Goal: Task Accomplishment & Management: Manage account settings

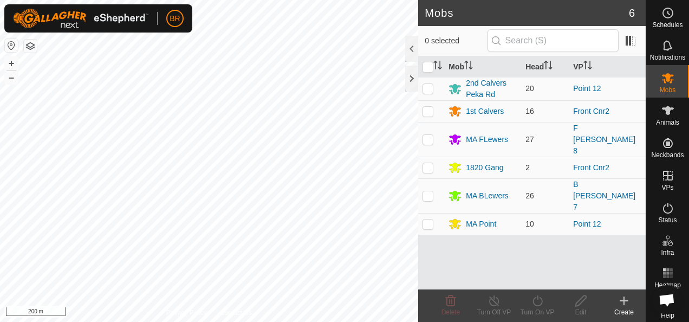
click at [446, 148] on div "Mobs 6 0 selected Mob Head VP 2nd Calvers Peka Rd 20 Point 12 1st Calvers 16 Fr…" at bounding box center [323, 161] width 646 height 322
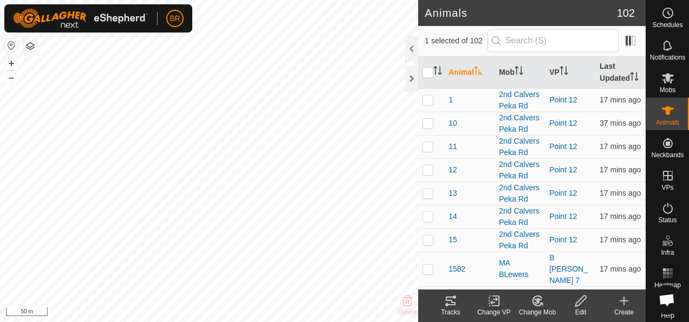
click at [451, 305] on icon at bounding box center [451, 300] width 10 height 9
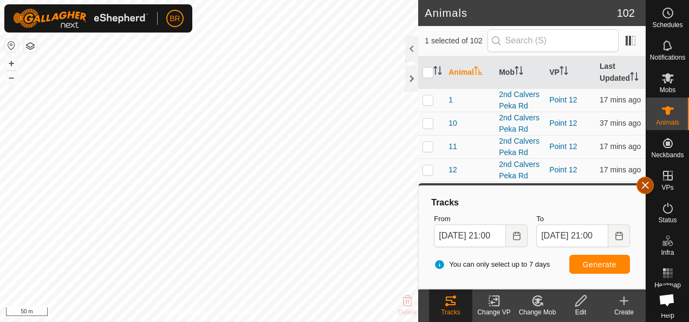
click at [647, 189] on button "button" at bounding box center [645, 185] width 17 height 17
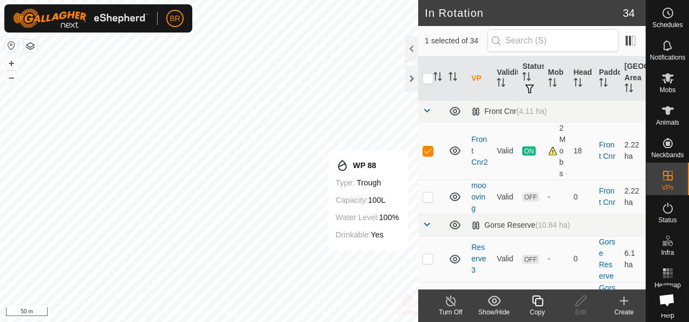
click at [532, 305] on icon at bounding box center [538, 300] width 14 height 13
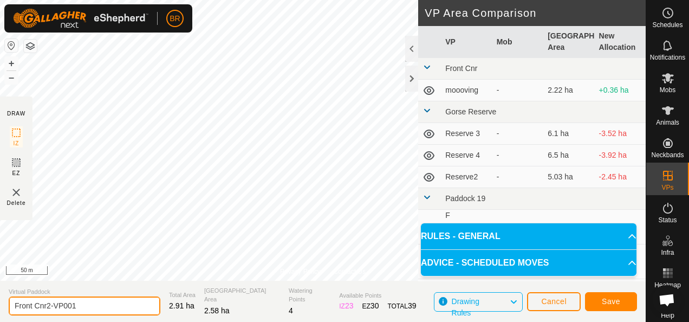
drag, startPoint x: 92, startPoint y: 308, endPoint x: 46, endPoint y: 300, distance: 46.1
click at [46, 300] on input "Front Cnr2-VP001" at bounding box center [85, 305] width 152 height 19
type input "Front Cnr3"
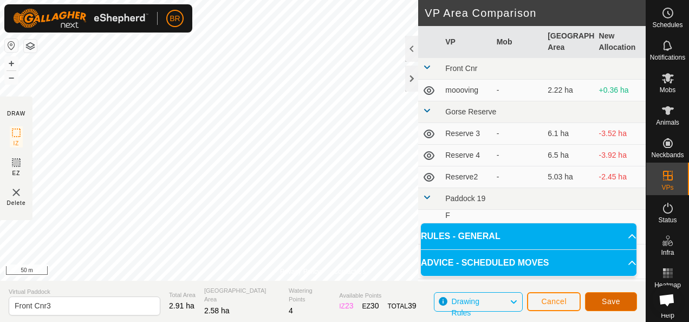
click at [603, 302] on span "Save" at bounding box center [611, 301] width 18 height 9
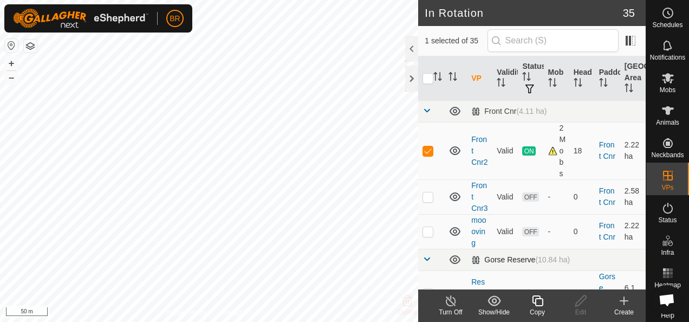
checkbox input "false"
checkbox input "true"
click at [539, 305] on icon at bounding box center [538, 300] width 14 height 13
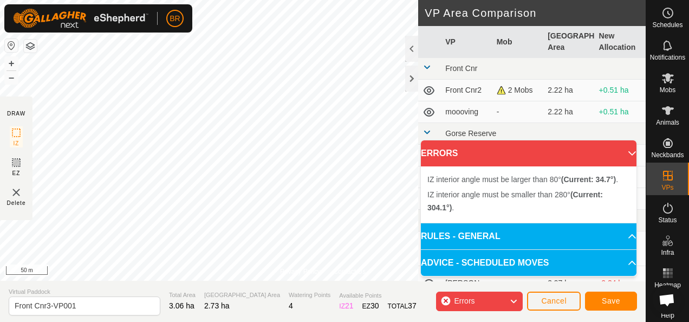
click at [330, 270] on div "Privacy Policy Contact Us Status: OFF Type: Inclusion Zone + – ⇧ i 50 m" at bounding box center [323, 140] width 646 height 281
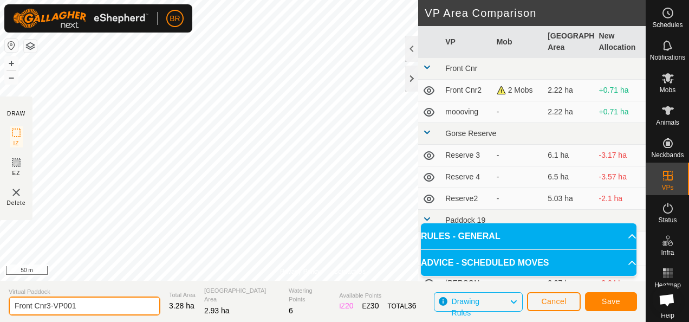
drag, startPoint x: 82, startPoint y: 310, endPoint x: 19, endPoint y: 307, distance: 62.9
click at [19, 307] on input "Front Cnr3-VP001" at bounding box center [85, 305] width 152 height 19
click at [96, 303] on input "Front Cnr3-VP001" at bounding box center [85, 305] width 152 height 19
drag, startPoint x: 95, startPoint y: 303, endPoint x: 44, endPoint y: 295, distance: 51.1
click at [44, 295] on div "Virtual Paddock Front Cnr3-VP001" at bounding box center [85, 301] width 152 height 28
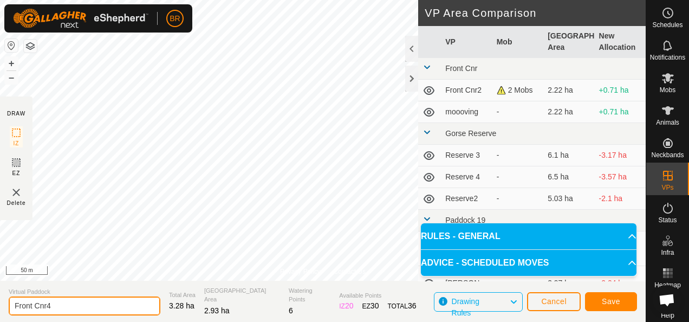
type input "Front Cnr4"
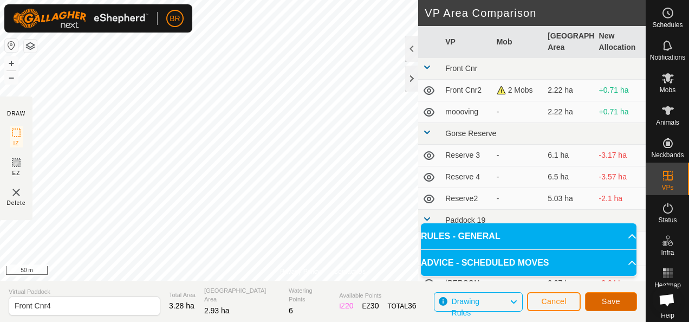
click at [609, 303] on span "Save" at bounding box center [611, 301] width 18 height 9
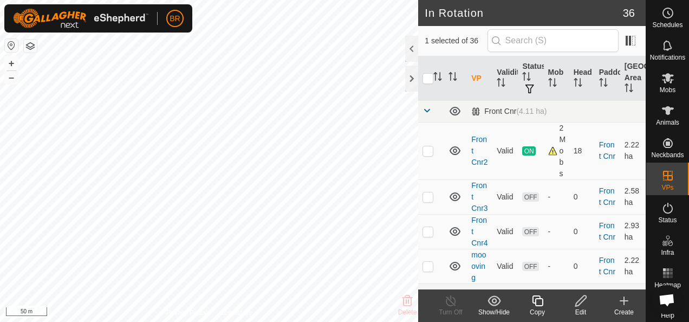
checkbox input "false"
checkbox input "true"
checkbox input "false"
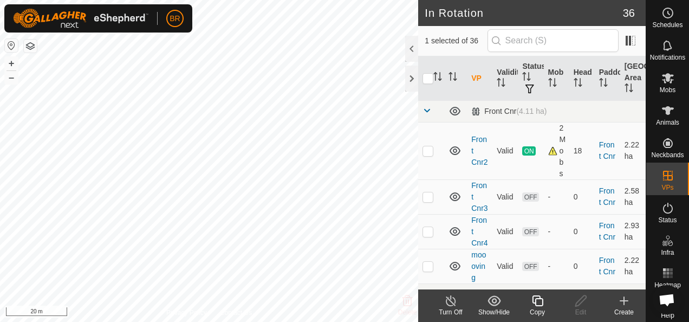
checkbox input "false"
checkbox input "true"
click at [579, 306] on icon at bounding box center [581, 300] width 14 height 13
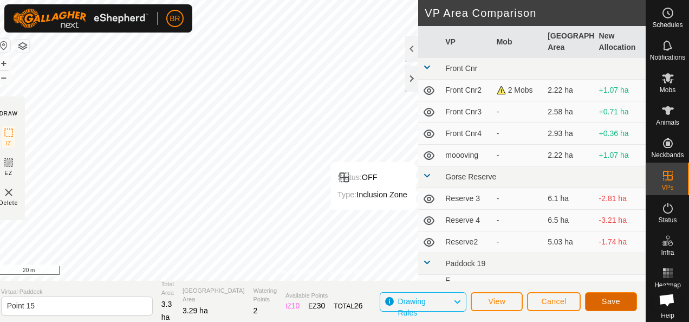
click at [618, 299] on span "Save" at bounding box center [611, 301] width 18 height 9
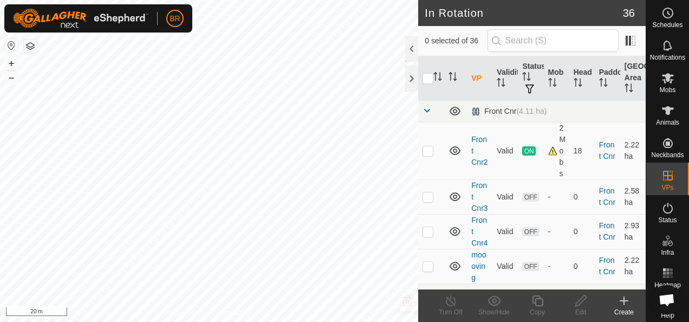
checkbox input "true"
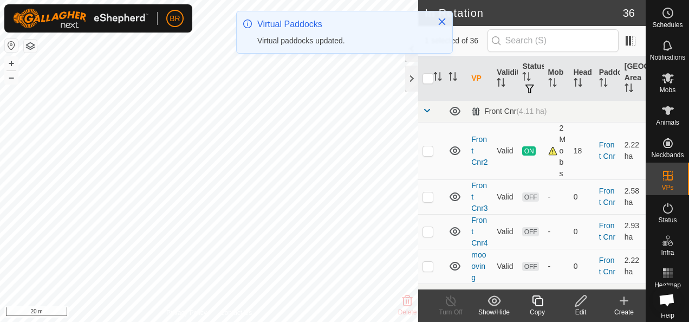
click at [582, 306] on icon at bounding box center [581, 300] width 14 height 13
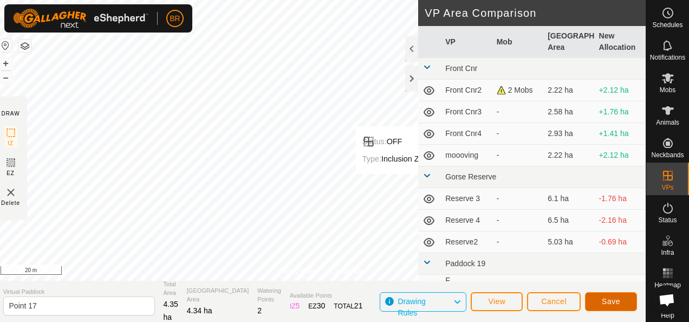
click at [611, 300] on span "Save" at bounding box center [611, 301] width 18 height 9
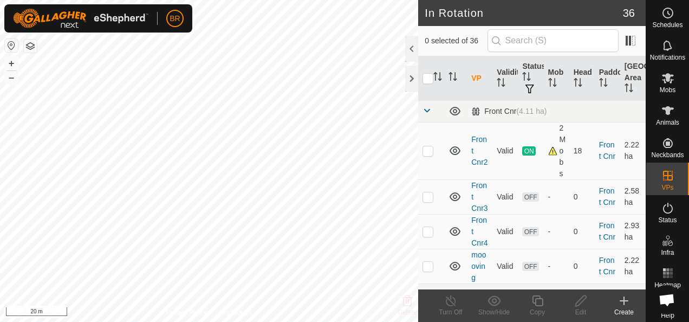
checkbox input "true"
click at [579, 306] on icon at bounding box center [581, 300] width 14 height 13
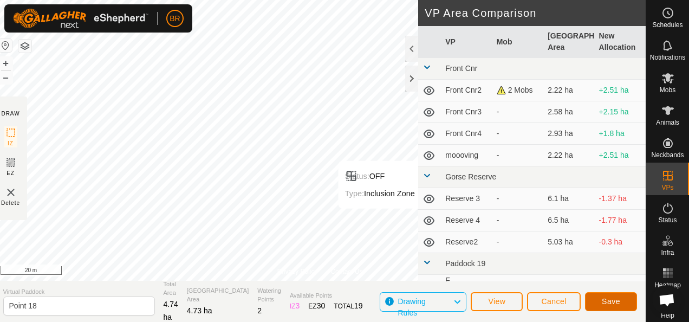
click at [608, 299] on span "Save" at bounding box center [611, 301] width 18 height 9
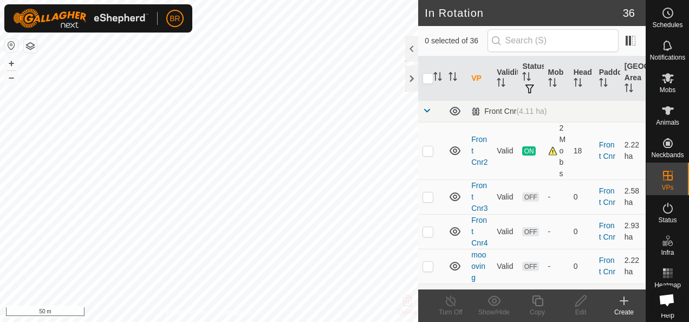
checkbox input "true"
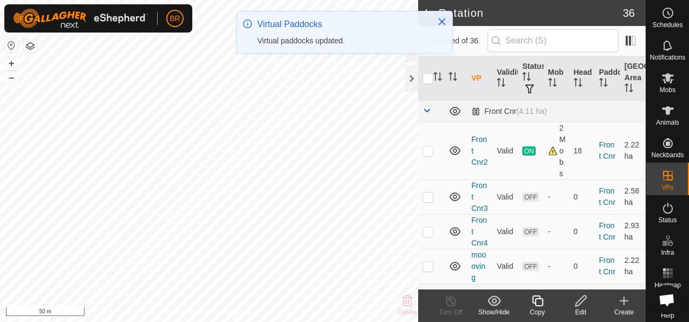
click at [576, 306] on icon at bounding box center [580, 300] width 11 height 11
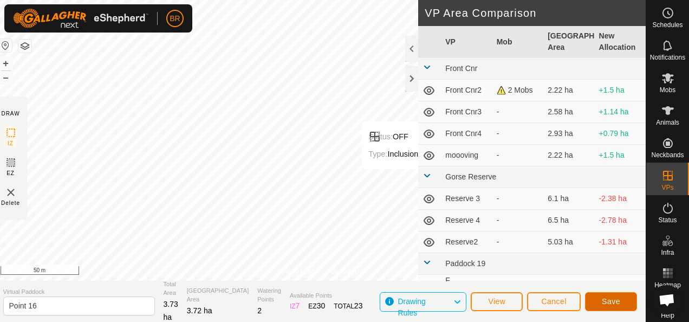
click at [605, 301] on span "Save" at bounding box center [611, 301] width 18 height 9
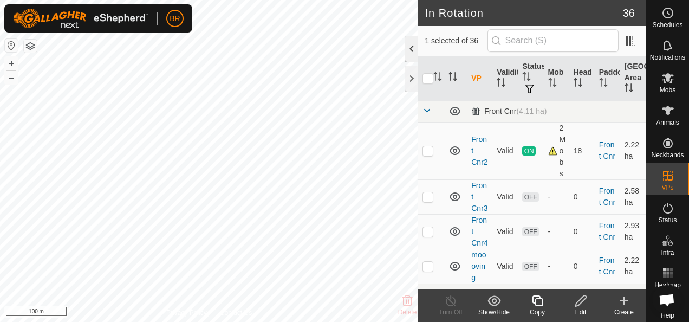
click at [412, 45] on div at bounding box center [411, 49] width 13 height 26
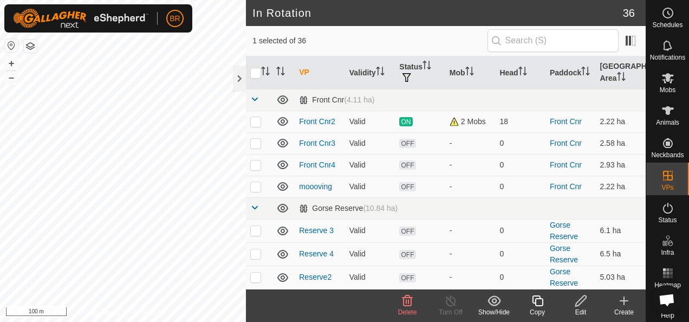
click at [404, 304] on icon at bounding box center [407, 300] width 13 height 13
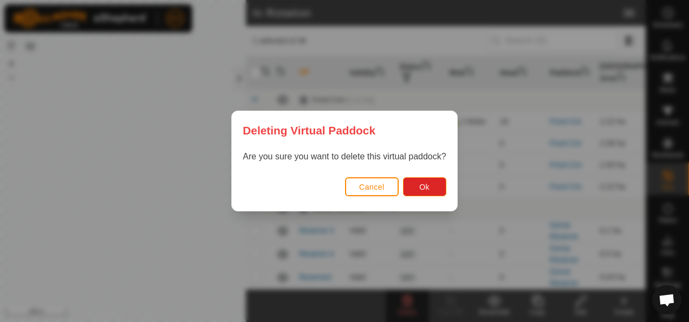
click at [421, 175] on div "Cancel Ok" at bounding box center [344, 192] width 225 height 37
click at [424, 190] on span "Ok" at bounding box center [424, 187] width 10 height 9
checkbox input "false"
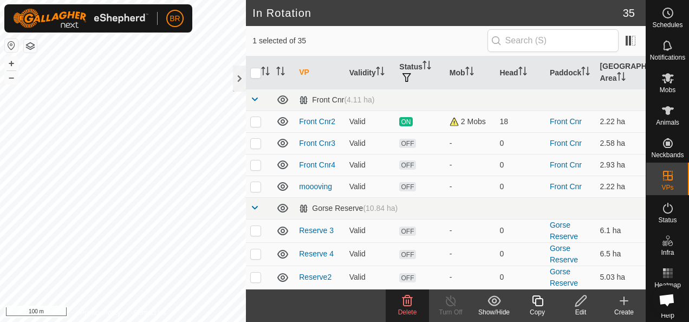
click at [405, 305] on icon at bounding box center [407, 300] width 13 height 13
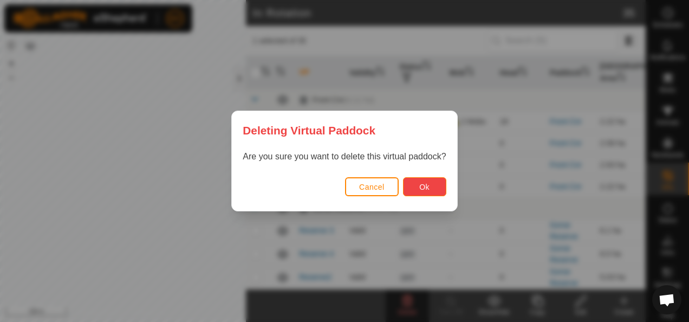
click at [438, 190] on button "Ok" at bounding box center [424, 186] width 43 height 19
checkbox input "false"
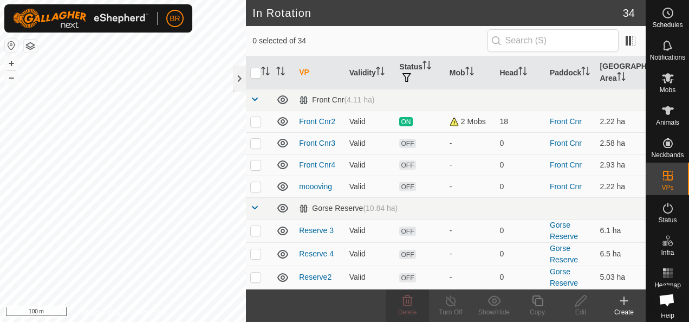
checkbox input "true"
checkbox input "false"
checkbox input "true"
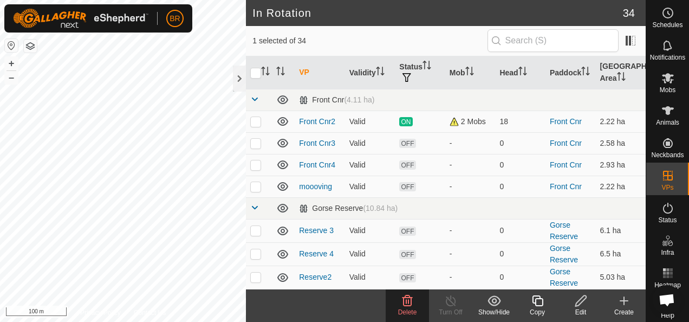
checkbox input "true"
checkbox input "false"
checkbox input "true"
checkbox input "false"
click at [235, 76] on div at bounding box center [239, 79] width 13 height 26
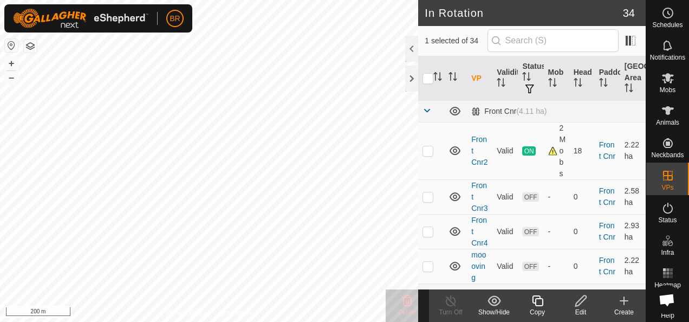
click at [483, 321] on html "BR Schedules Notifications Mobs Animals Neckbands VPs Status Infra Heatmap Help…" at bounding box center [344, 161] width 689 height 322
click at [219, 321] on html "BR Schedules Notifications Mobs Animals Neckbands VPs Status Infra Heatmap Help…" at bounding box center [344, 161] width 689 height 322
click at [452, 315] on div "In Rotation 34 1 selected of 34 VP Validity Status Mob Head Paddock Grazing Are…" at bounding box center [323, 161] width 646 height 322
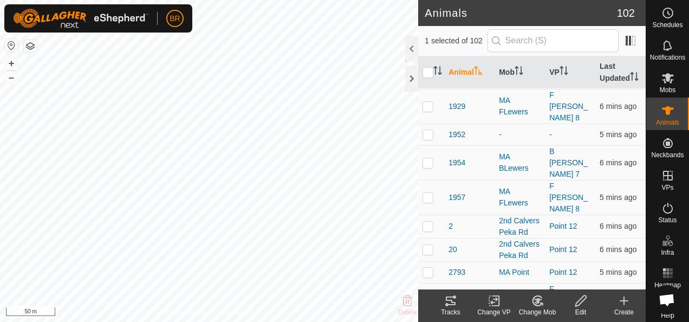
scroll to position [921, 0]
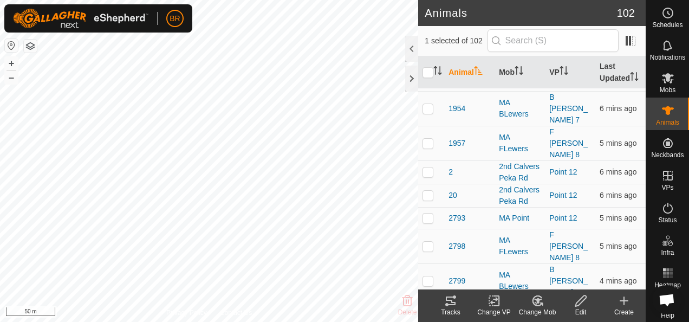
click at [520, 303] on div "1820 Gang" at bounding box center [520, 308] width 42 height 11
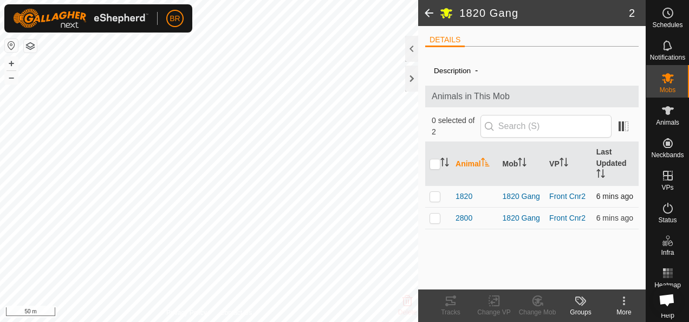
click at [432, 197] on p-checkbox at bounding box center [435, 196] width 11 height 9
checkbox input "true"
click at [435, 219] on p-checkbox at bounding box center [435, 218] width 11 height 9
checkbox input "true"
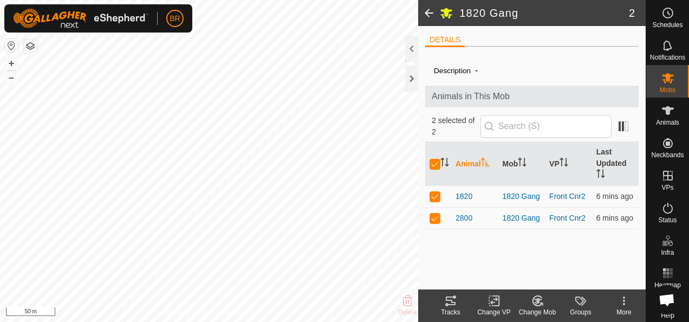
click at [535, 301] on icon at bounding box center [538, 300] width 14 height 13
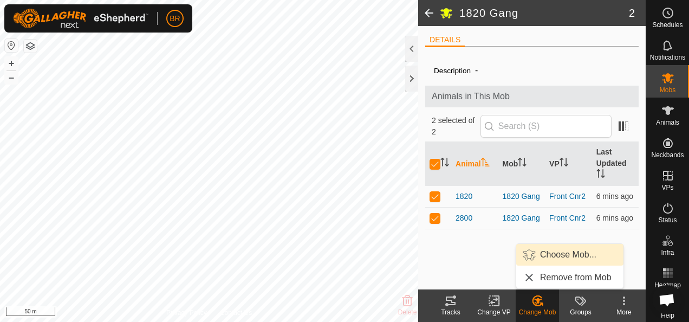
click at [574, 250] on link "Choose Mob..." at bounding box center [569, 255] width 107 height 22
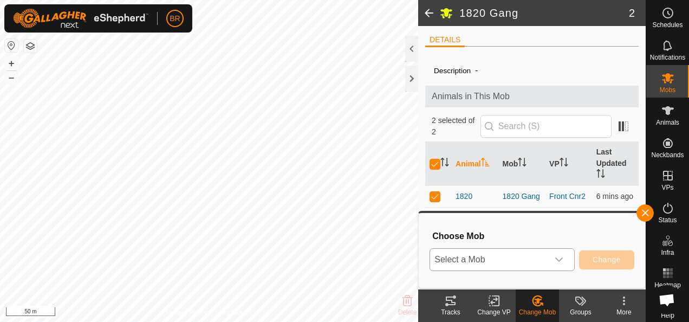
click at [558, 261] on icon "dropdown trigger" at bounding box center [559, 259] width 9 height 9
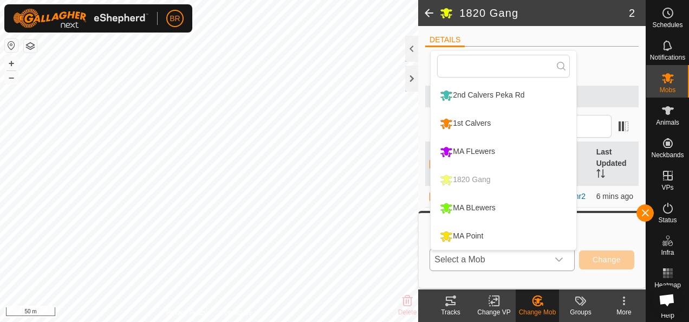
click at [471, 119] on li "1st Calvers" at bounding box center [504, 123] width 146 height 27
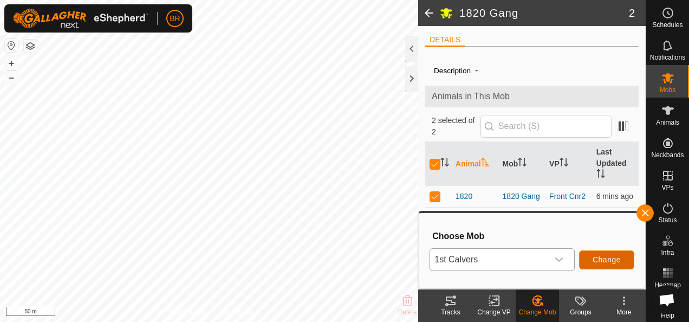
click at [604, 259] on span "Change" at bounding box center [607, 259] width 28 height 9
checkbox input "false"
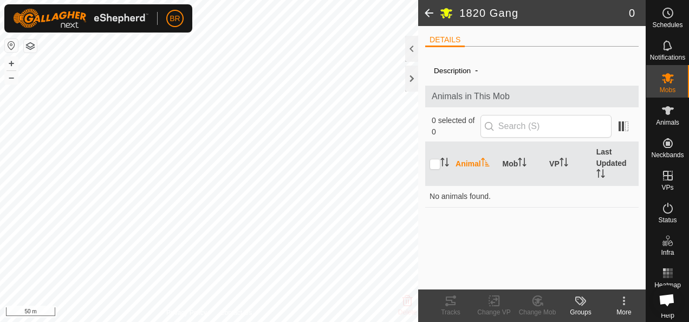
click at [584, 307] on div "Groups" at bounding box center [580, 312] width 43 height 10
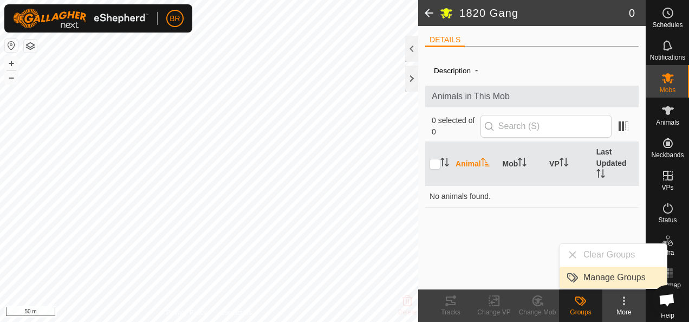
click at [597, 277] on link "Manage Groups" at bounding box center [613, 278] width 107 height 22
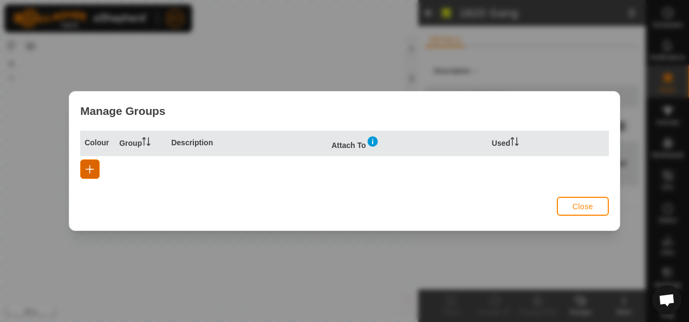
click at [90, 171] on span "button" at bounding box center [90, 169] width 9 height 9
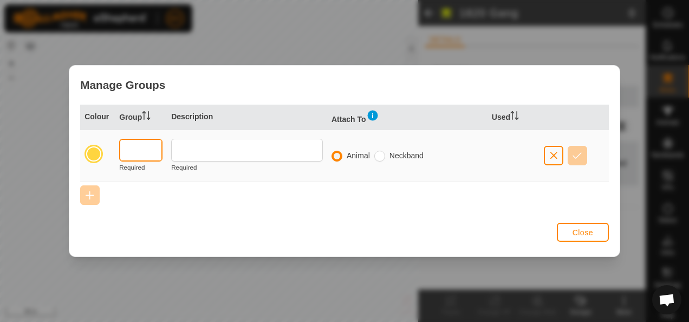
click at [130, 150] on input "text" at bounding box center [140, 150] width 43 height 23
click at [134, 150] on input "text" at bounding box center [140, 150] width 43 height 23
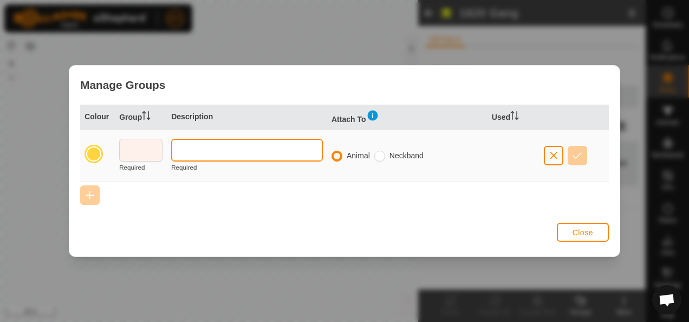
click at [200, 152] on input "text" at bounding box center [247, 150] width 152 height 23
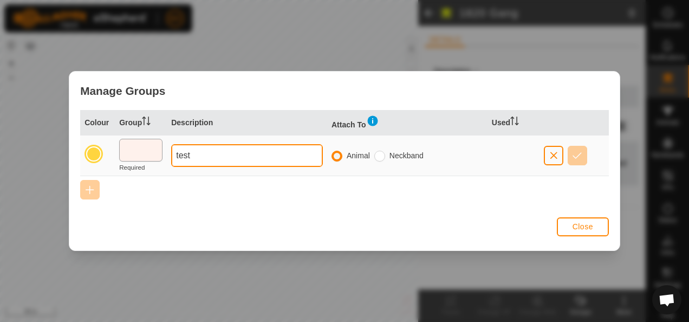
type input "test"
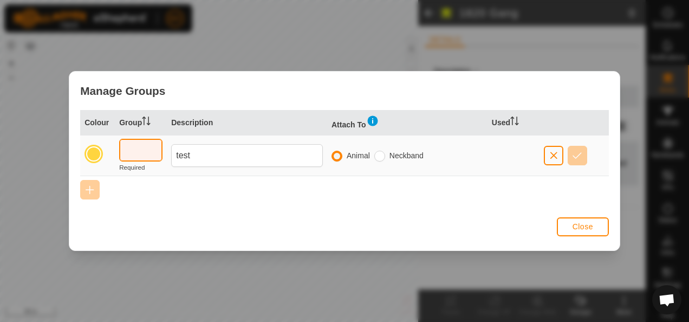
click at [157, 152] on input "text" at bounding box center [140, 150] width 43 height 23
type input "TEST"
click at [582, 152] on button "button" at bounding box center [578, 156] width 20 height 20
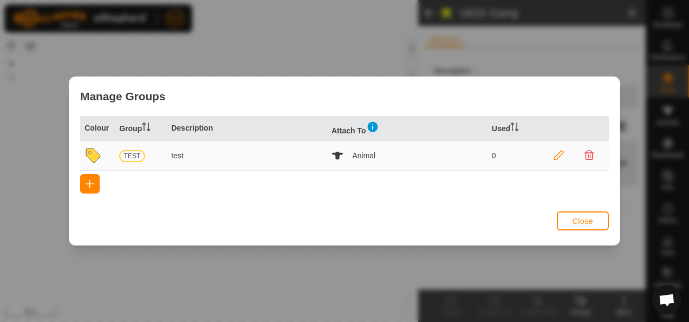
click at [373, 126] on img at bounding box center [372, 126] width 13 height 13
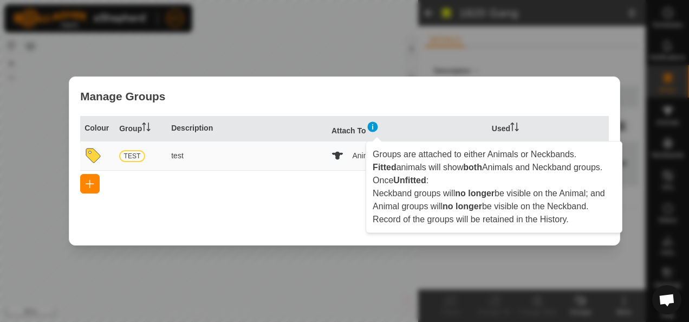
click at [373, 126] on img at bounding box center [372, 126] width 13 height 13
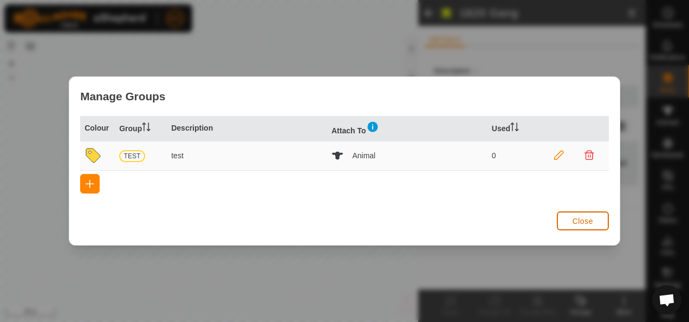
click at [581, 223] on span "Close" at bounding box center [583, 221] width 21 height 9
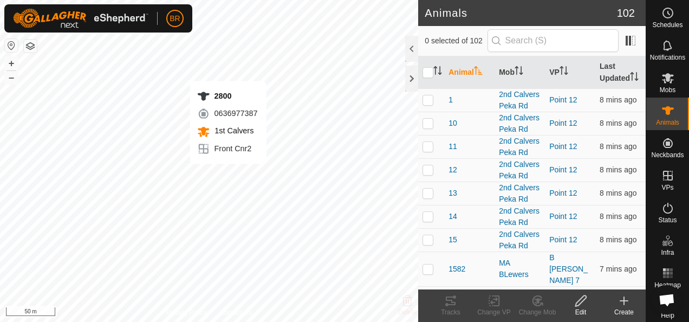
checkbox input "true"
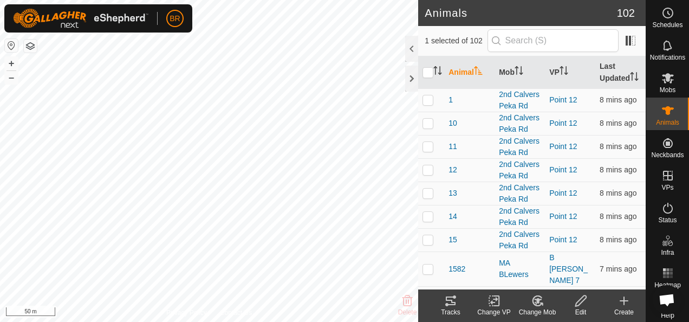
click at [586, 302] on icon at bounding box center [581, 300] width 14 height 13
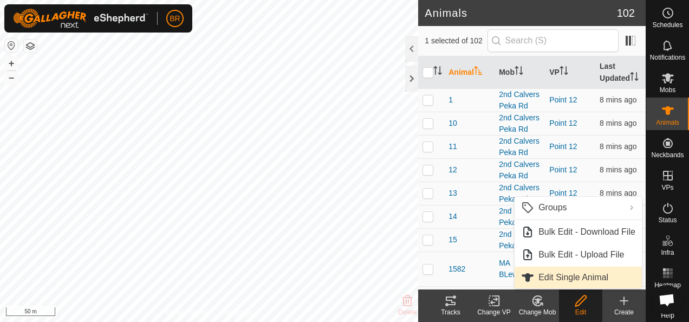
click at [588, 275] on link "Edit Single Animal" at bounding box center [578, 278] width 127 height 22
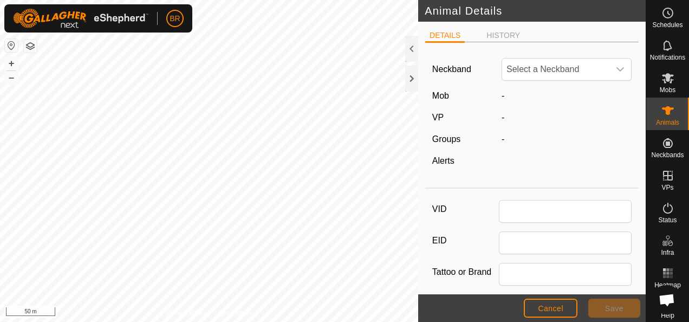
type input "2800"
type input "0"
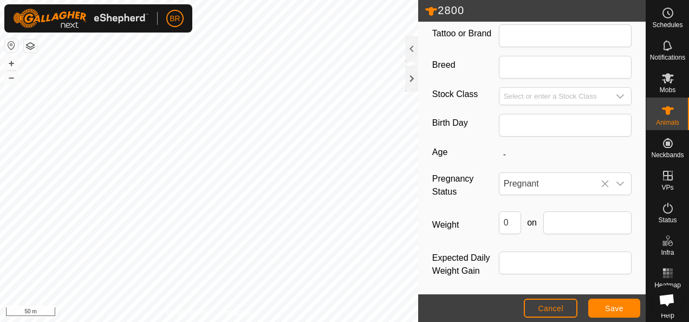
scroll to position [0, 0]
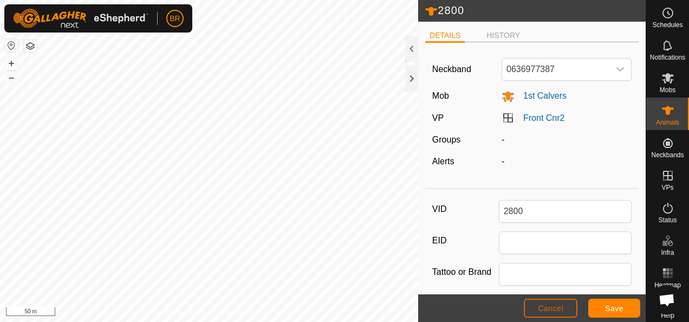
click at [569, 307] on button "Cancel" at bounding box center [551, 308] width 54 height 19
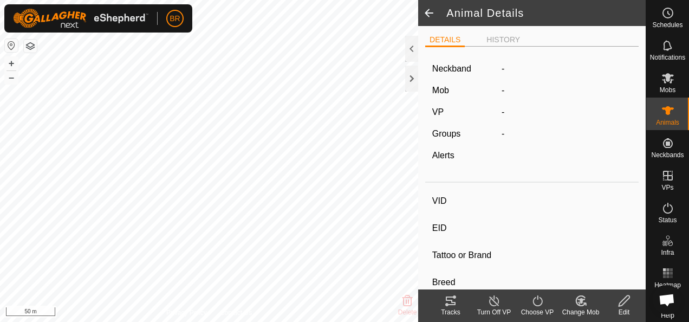
type input "2800"
type input "-"
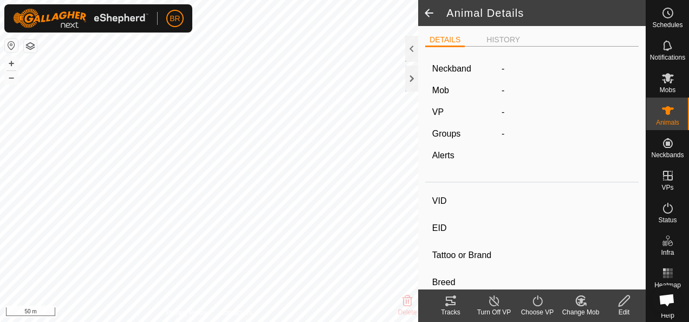
type input "Pregnant"
type input "0 kg"
type input "-"
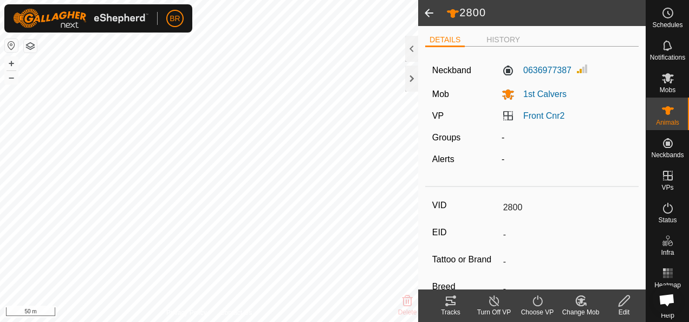
click at [624, 303] on icon at bounding box center [624, 300] width 11 height 11
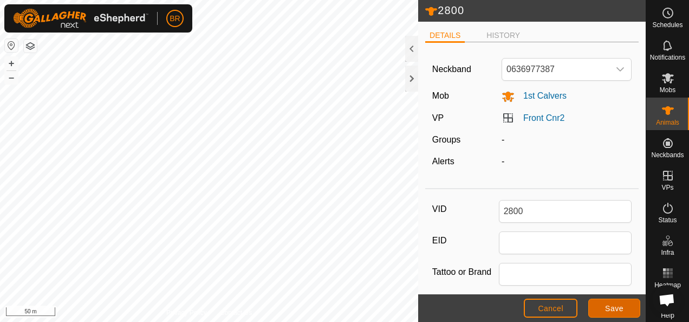
click at [623, 308] on button "Save" at bounding box center [614, 308] width 52 height 19
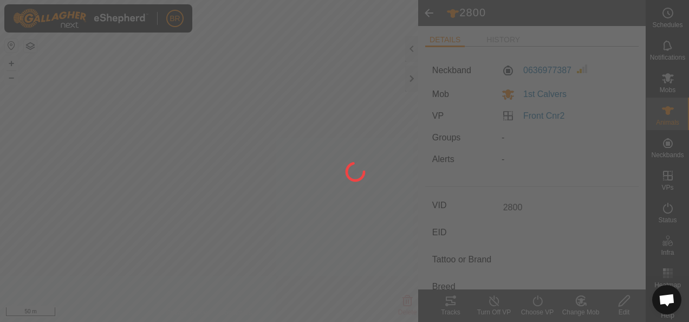
type input "-"
type input "0 kg"
type input "-"
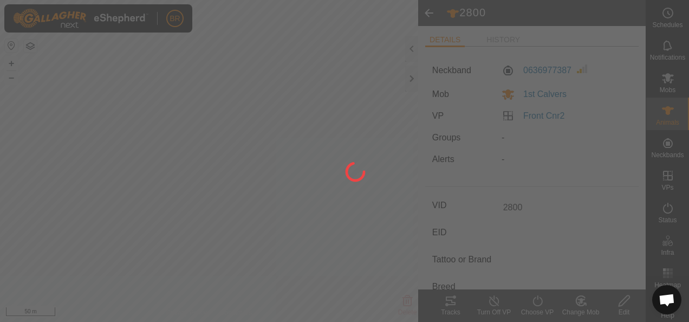
type input "-"
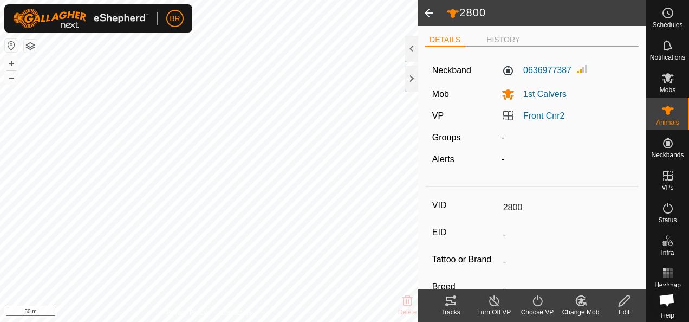
click at [624, 307] on div "Edit" at bounding box center [624, 312] width 43 height 10
type input "0"
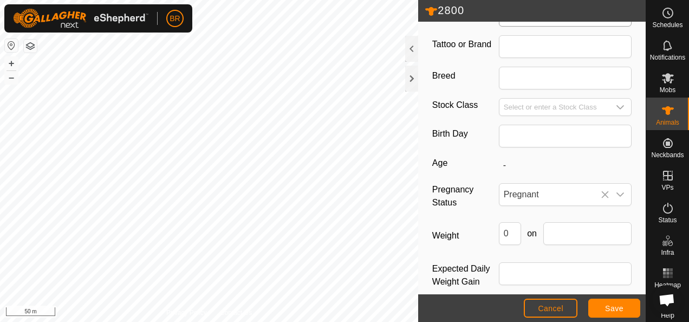
scroll to position [238, 0]
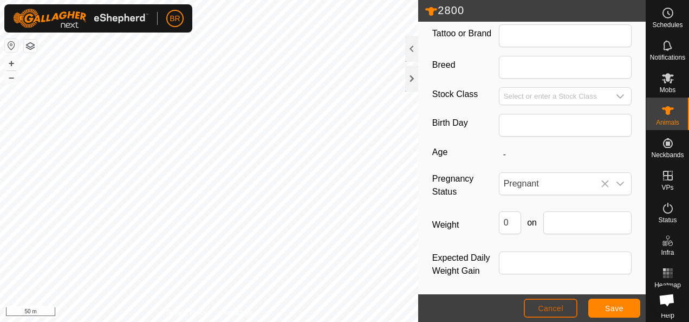
click at [559, 305] on span "Cancel" at bounding box center [550, 308] width 25 height 9
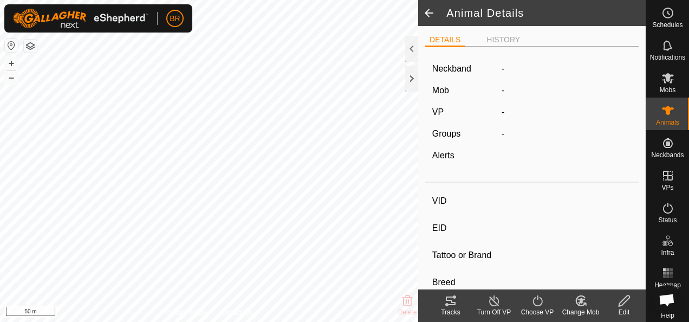
type input "2800"
type input "-"
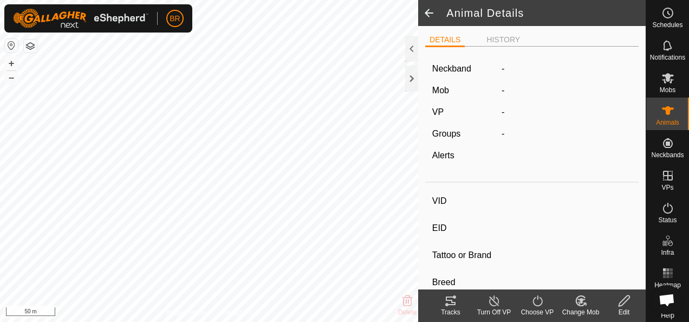
type input "Pregnant"
type input "0 kg"
type input "-"
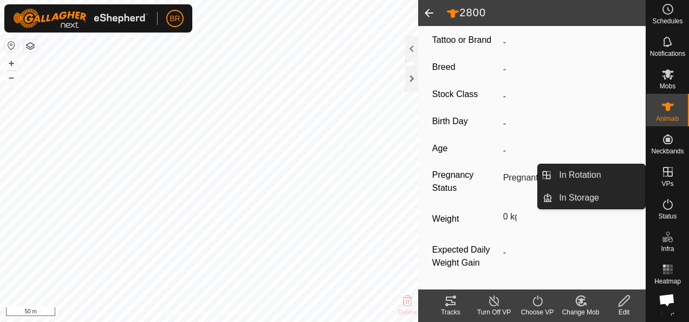
scroll to position [12, 0]
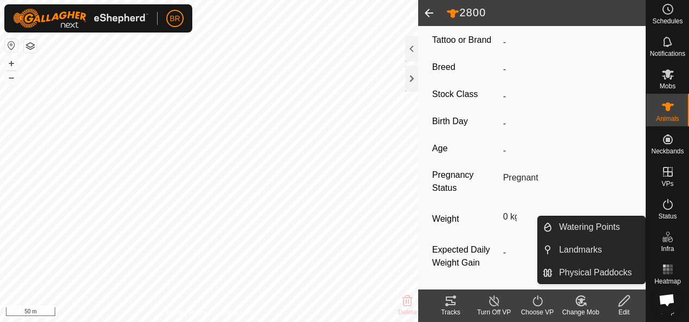
drag, startPoint x: 665, startPoint y: 297, endPoint x: 611, endPoint y: 309, distance: 55.5
click at [611, 309] on body "BR Schedules Notifications Mobs Animals Neckbands VPs Status Infra Heatmap Help…" at bounding box center [344, 161] width 689 height 322
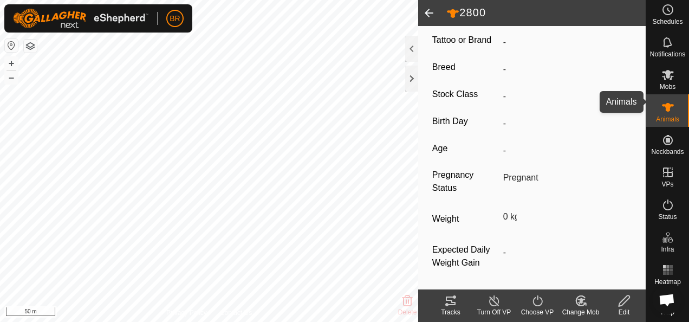
scroll to position [0, 0]
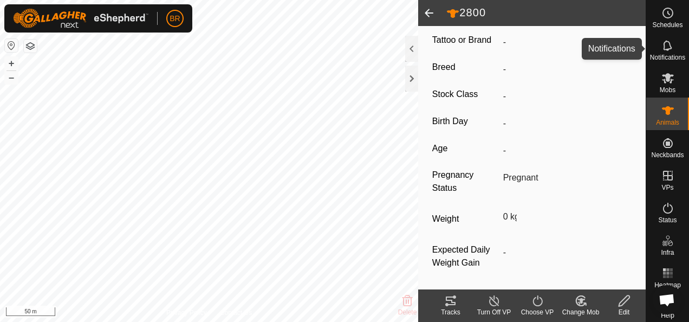
click at [667, 54] on span "Notifications" at bounding box center [667, 57] width 35 height 7
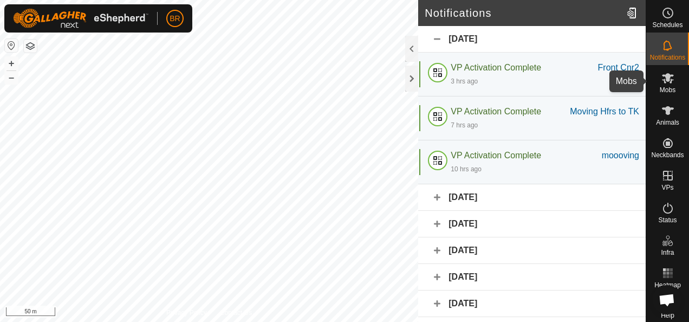
click at [664, 80] on icon at bounding box center [668, 78] width 12 height 10
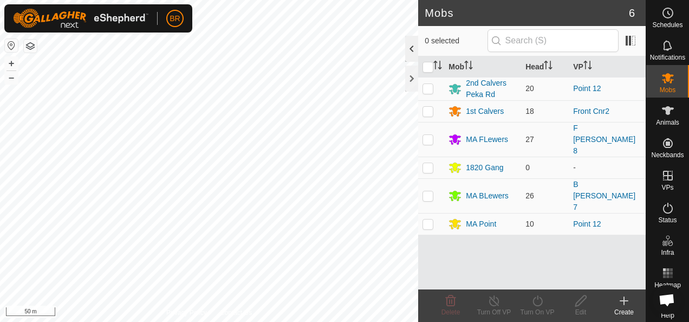
click at [410, 55] on div at bounding box center [411, 49] width 13 height 26
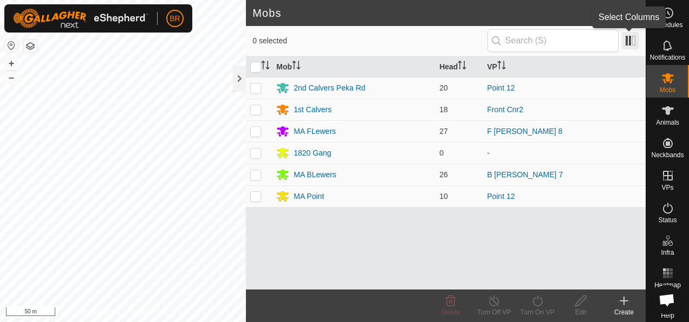
click at [630, 43] on span at bounding box center [630, 40] width 17 height 17
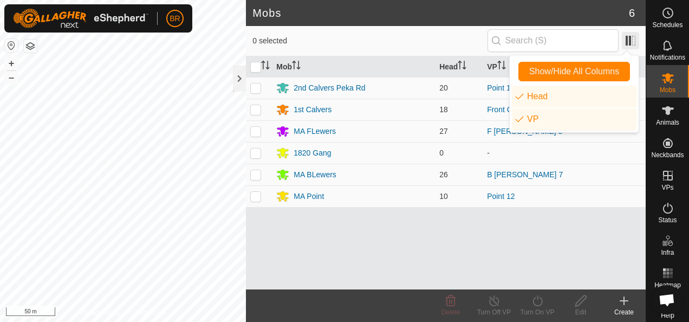
click at [630, 43] on span at bounding box center [630, 40] width 17 height 17
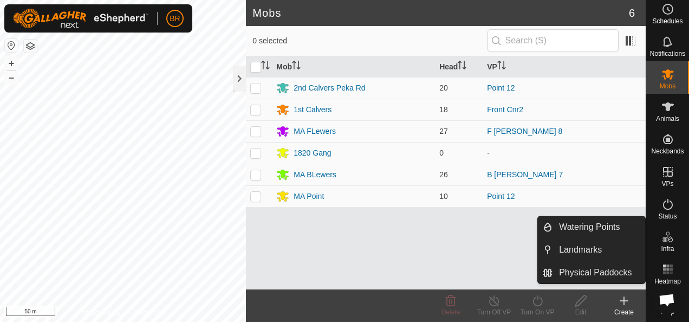
scroll to position [12, 0]
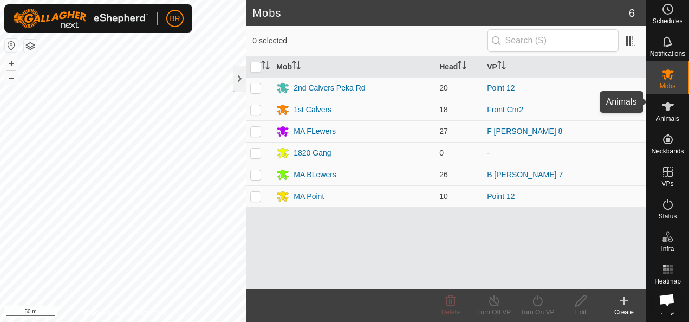
click at [665, 102] on icon at bounding box center [668, 106] width 12 height 9
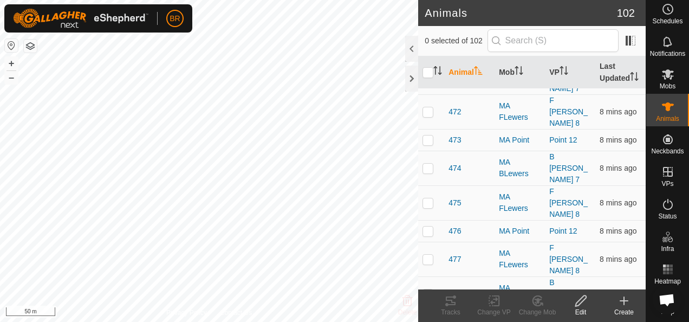
scroll to position [1680, 0]
click at [471, 68] on th "Animal" at bounding box center [469, 72] width 50 height 33
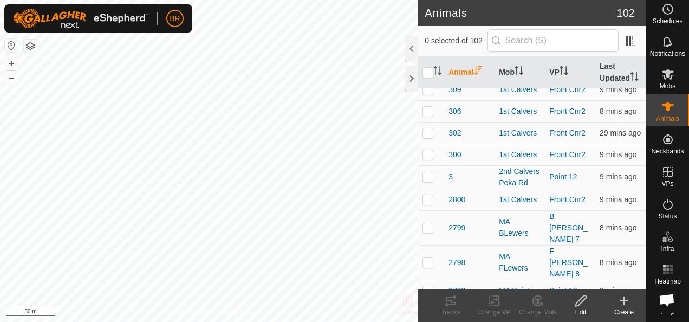
scroll to position [0, 0]
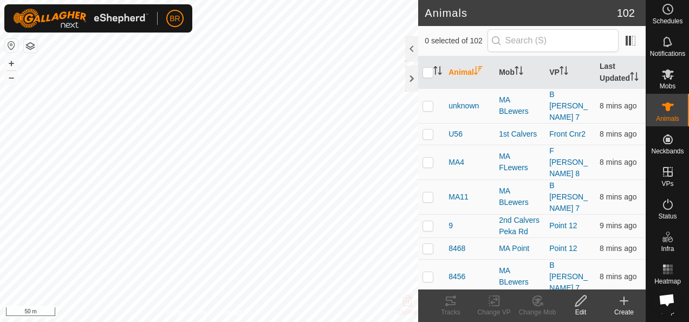
click at [470, 69] on th "Animal" at bounding box center [469, 72] width 50 height 33
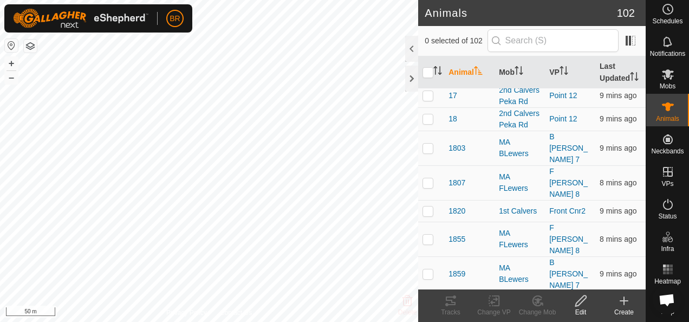
scroll to position [488, 0]
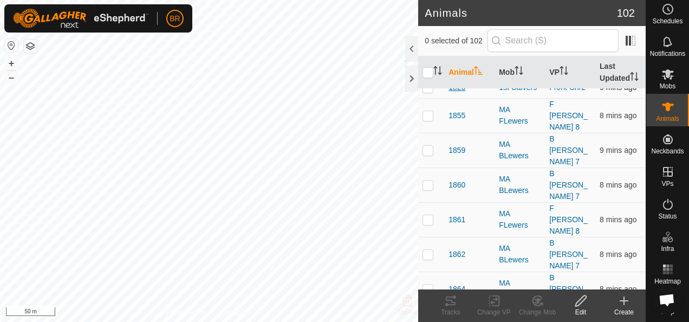
click at [459, 93] on span "1820" at bounding box center [457, 87] width 17 height 11
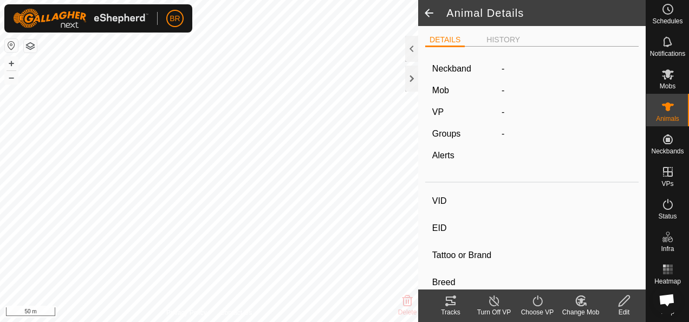
type input "1820"
type input "-"
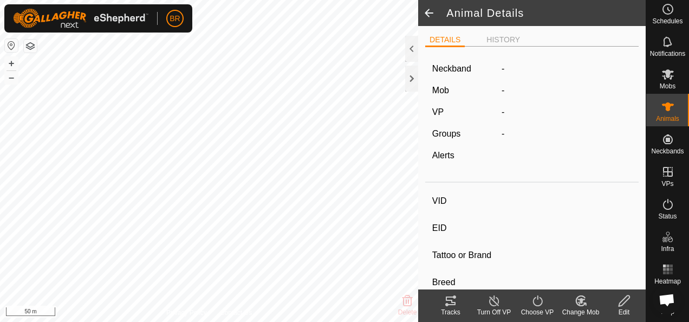
type input "0 kg"
type input "-"
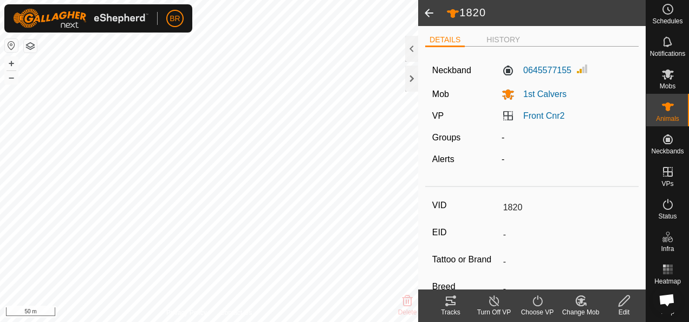
click at [620, 303] on icon at bounding box center [624, 300] width 11 height 11
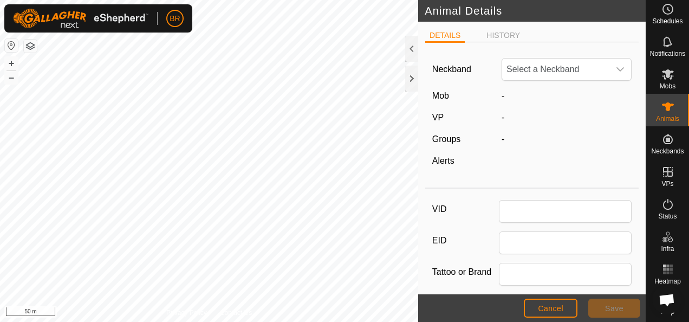
type input "1820"
type input "0"
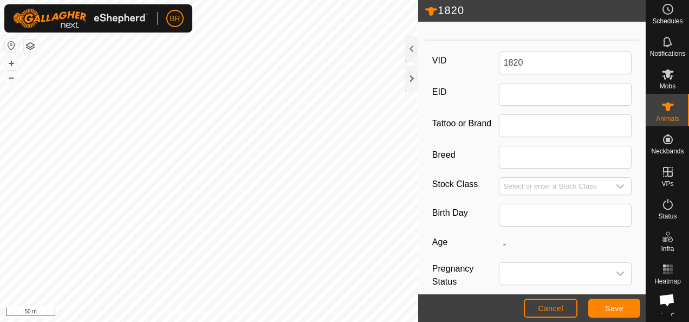
scroll to position [130, 0]
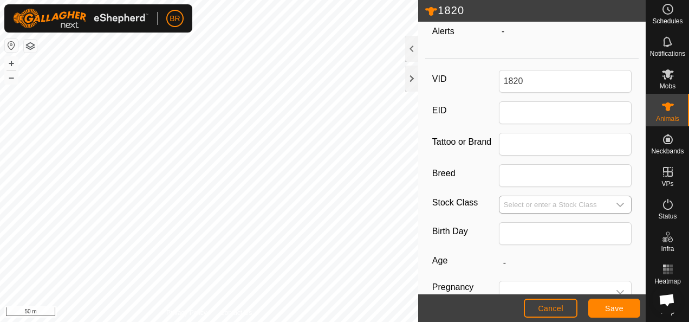
click at [616, 197] on div "dropdown trigger" at bounding box center [621, 204] width 22 height 17
click at [616, 200] on icon "dropdown trigger" at bounding box center [620, 204] width 9 height 9
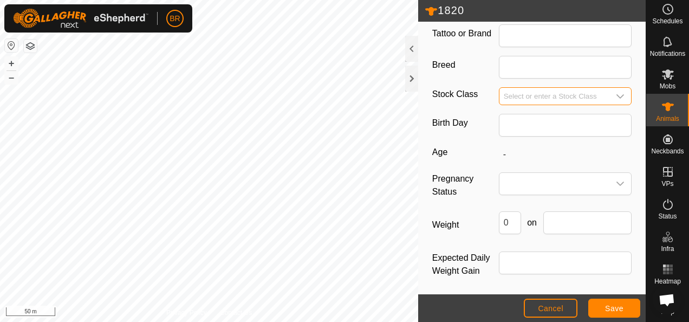
scroll to position [238, 0]
click at [568, 302] on button "Cancel" at bounding box center [551, 308] width 54 height 19
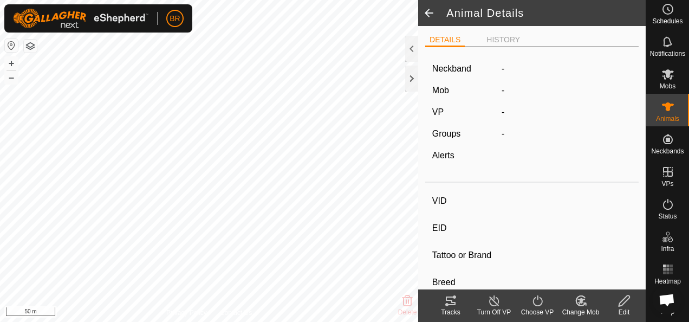
type input "1820"
type input "-"
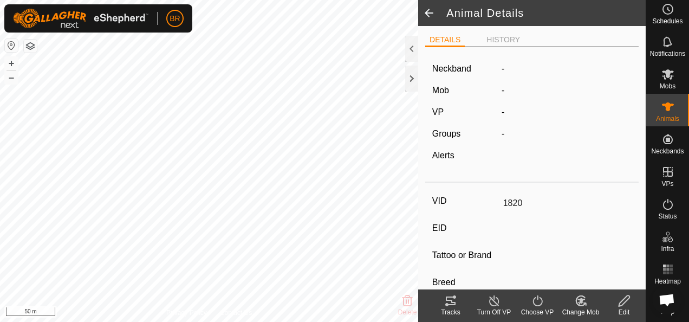
type input "0 kg"
type input "-"
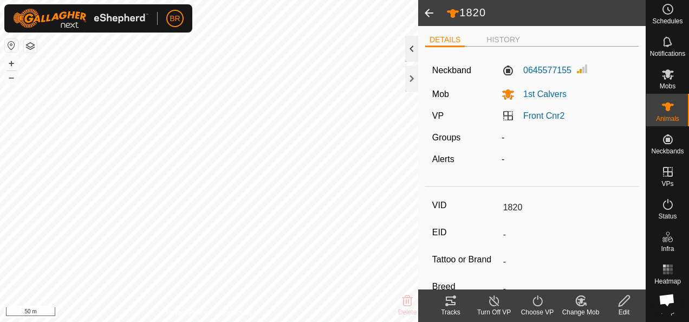
click at [415, 44] on div at bounding box center [411, 49] width 13 height 26
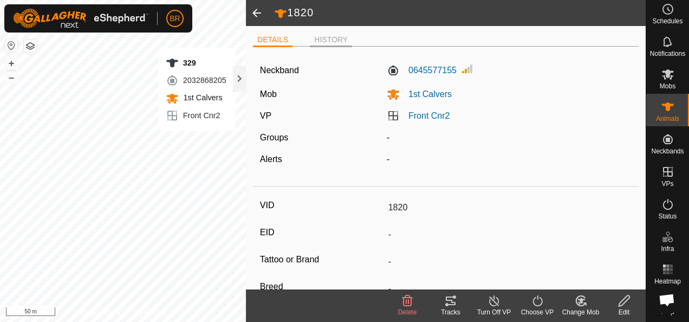
click at [328, 42] on li "HISTORY" at bounding box center [331, 40] width 42 height 13
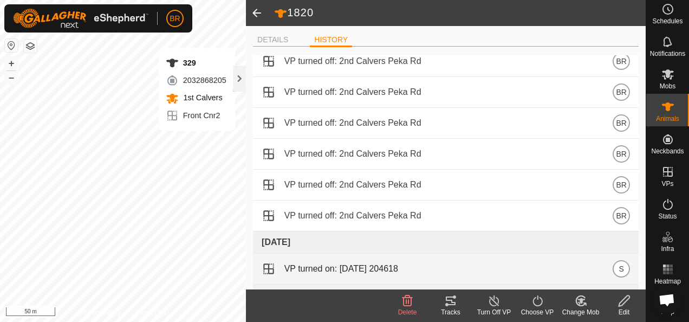
scroll to position [1214, 0]
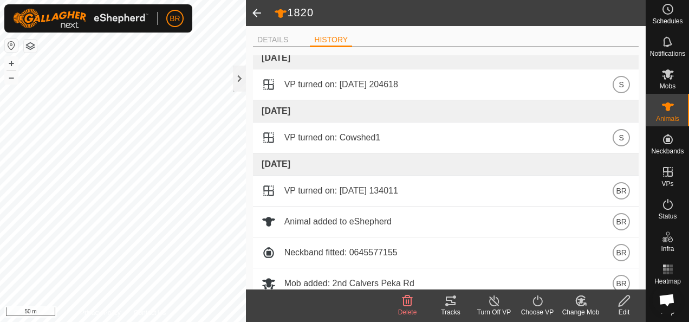
click at [254, 18] on span at bounding box center [257, 13] width 22 height 26
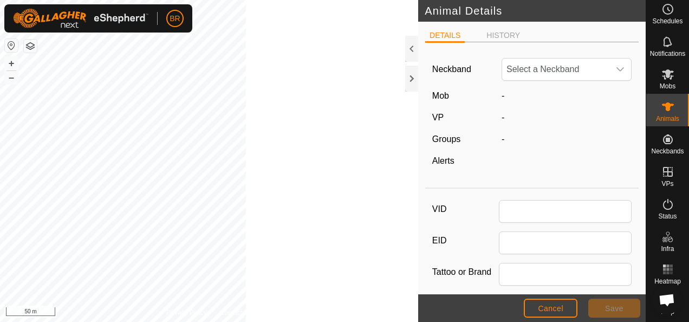
type input "1820"
type input "0"
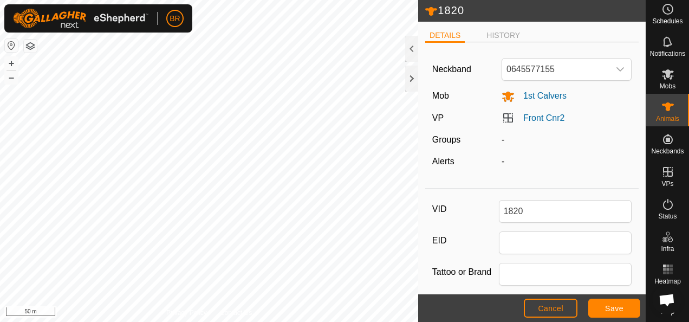
click at [34, 46] on button "button" at bounding box center [30, 46] width 13 height 13
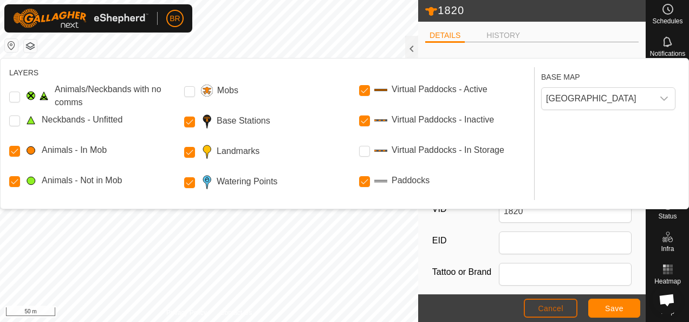
click at [554, 311] on span "Cancel" at bounding box center [550, 308] width 25 height 9
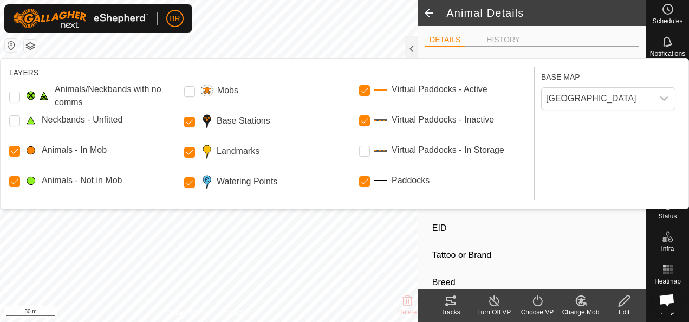
type input "1820"
type input "-"
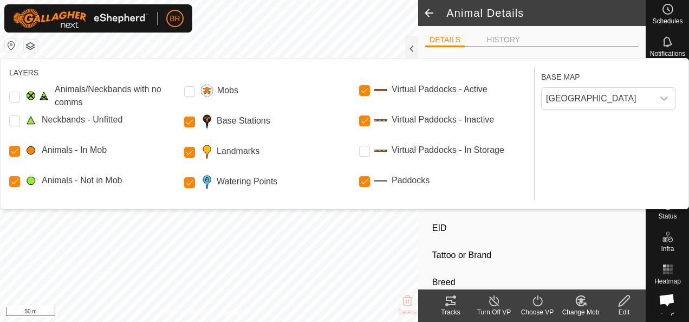
type input "0 kg"
type input "-"
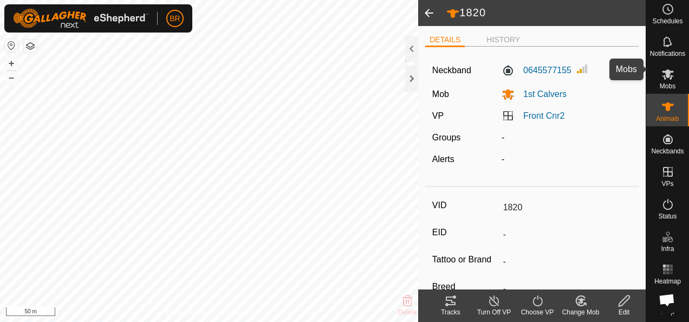
click at [660, 83] on span "Mobs" at bounding box center [668, 86] width 16 height 7
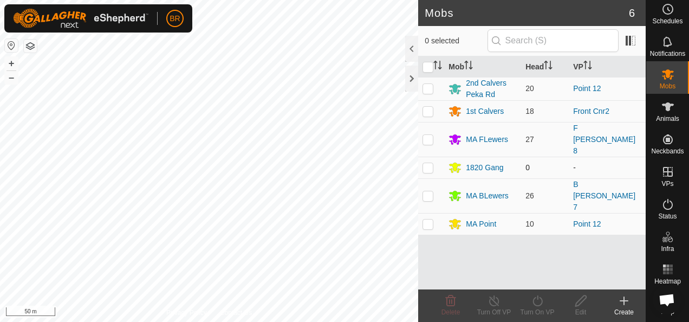
click at [427, 163] on p-checkbox at bounding box center [428, 167] width 11 height 9
checkbox input "false"
click at [665, 203] on es-activation-svg-icon at bounding box center [668, 204] width 20 height 17
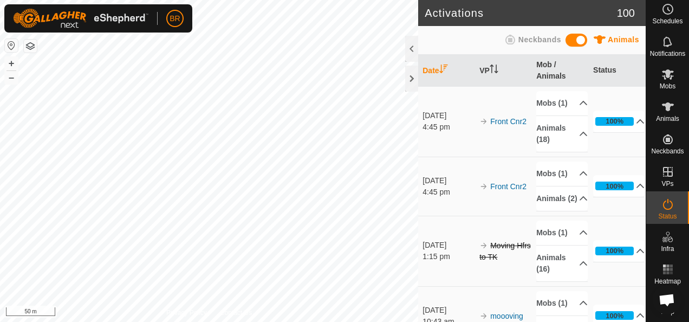
click at [663, 198] on icon at bounding box center [668, 204] width 13 height 13
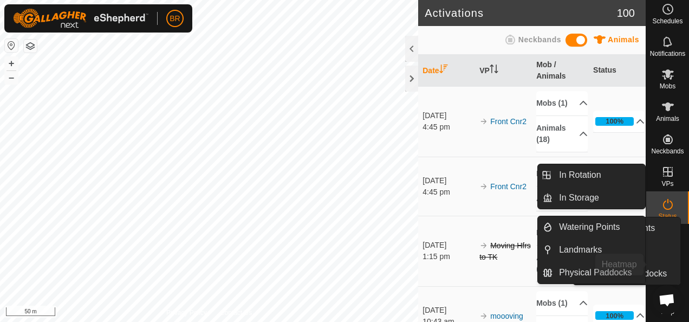
drag, startPoint x: 680, startPoint y: 160, endPoint x: 664, endPoint y: 276, distance: 117.0
click at [664, 276] on es-menu-bar "Schedules Notifications Mobs Animals Neckbands VPs Status Infra Heatmap Help Wa…" at bounding box center [667, 161] width 43 height 322
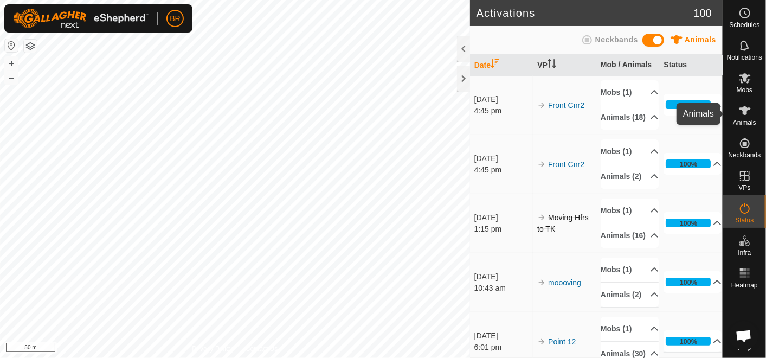
click at [689, 119] on span "Animals" at bounding box center [744, 122] width 23 height 7
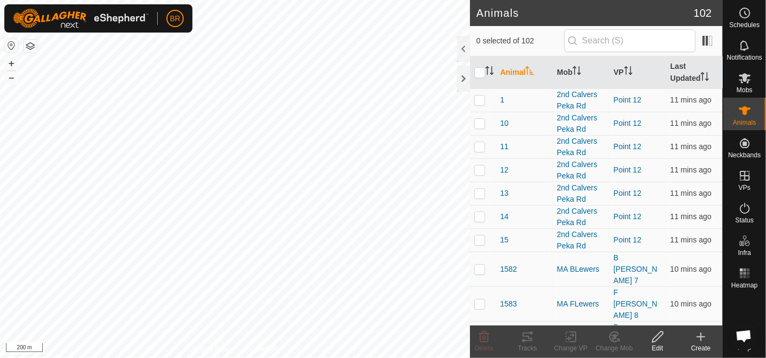
click at [357, 321] on html "BR Schedules Notifications Mobs Animals Neckbands VPs Status Infra Heatmap Help…" at bounding box center [383, 179] width 766 height 358
